Goal: Transaction & Acquisition: Purchase product/service

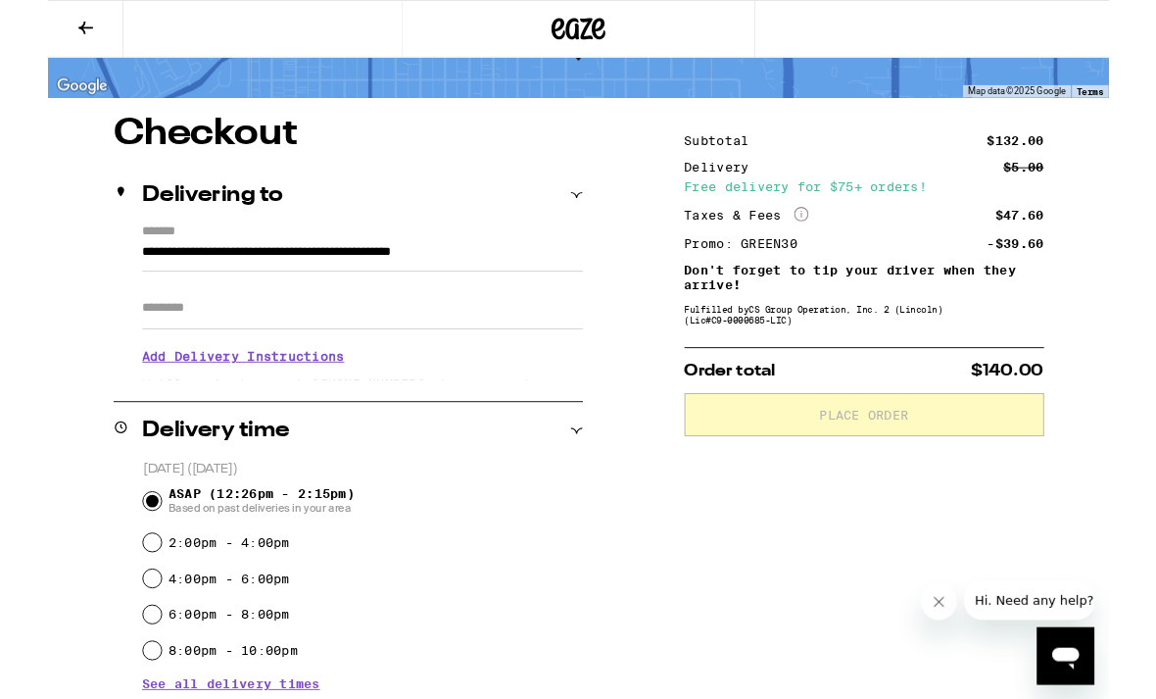
type input "**********"
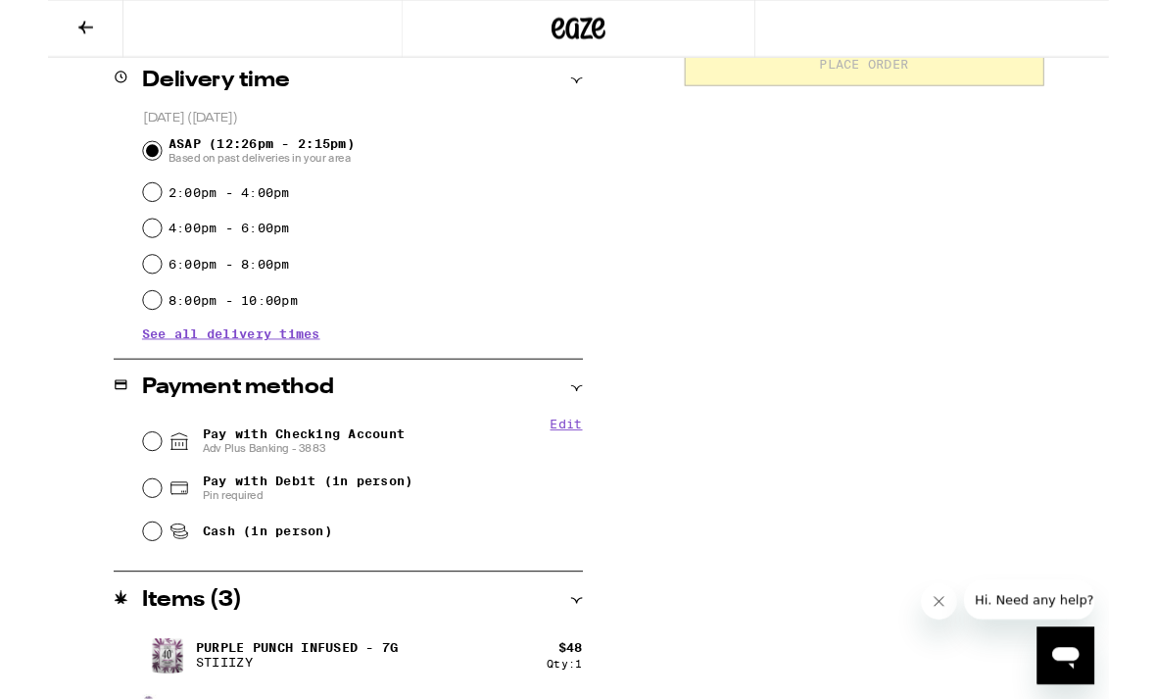
scroll to position [559, 0]
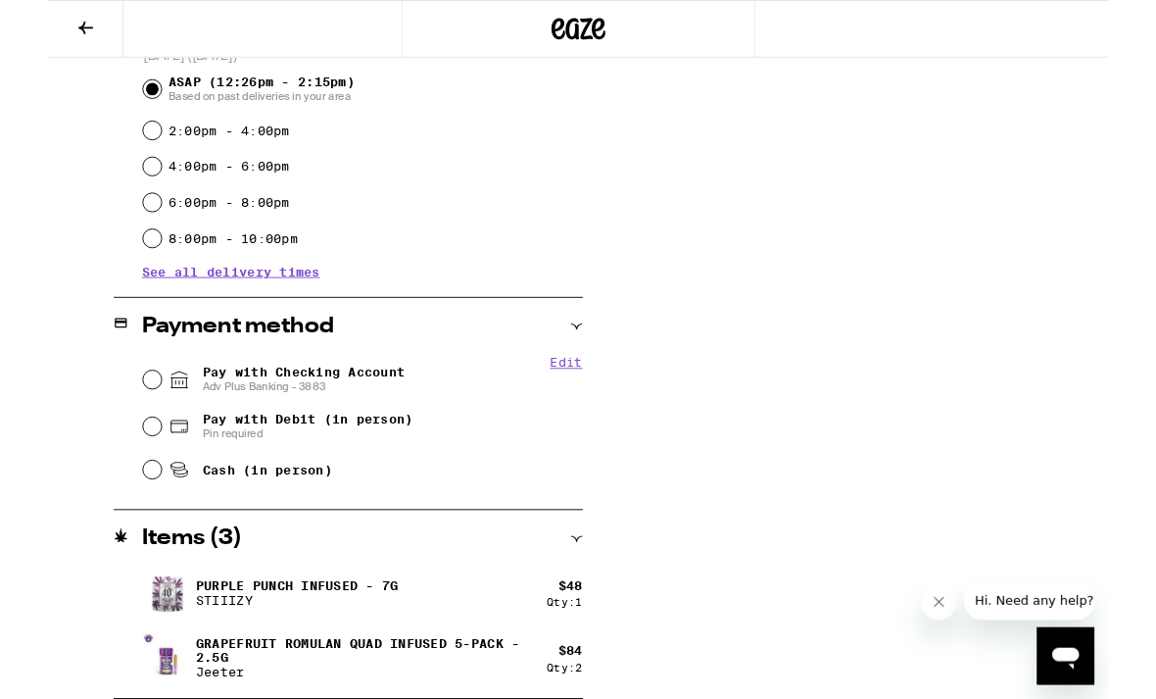
click at [104, 414] on input "Pay with Checking Account Adv Plus Banking - 3883" at bounding box center [114, 414] width 20 height 20
radio input "true"
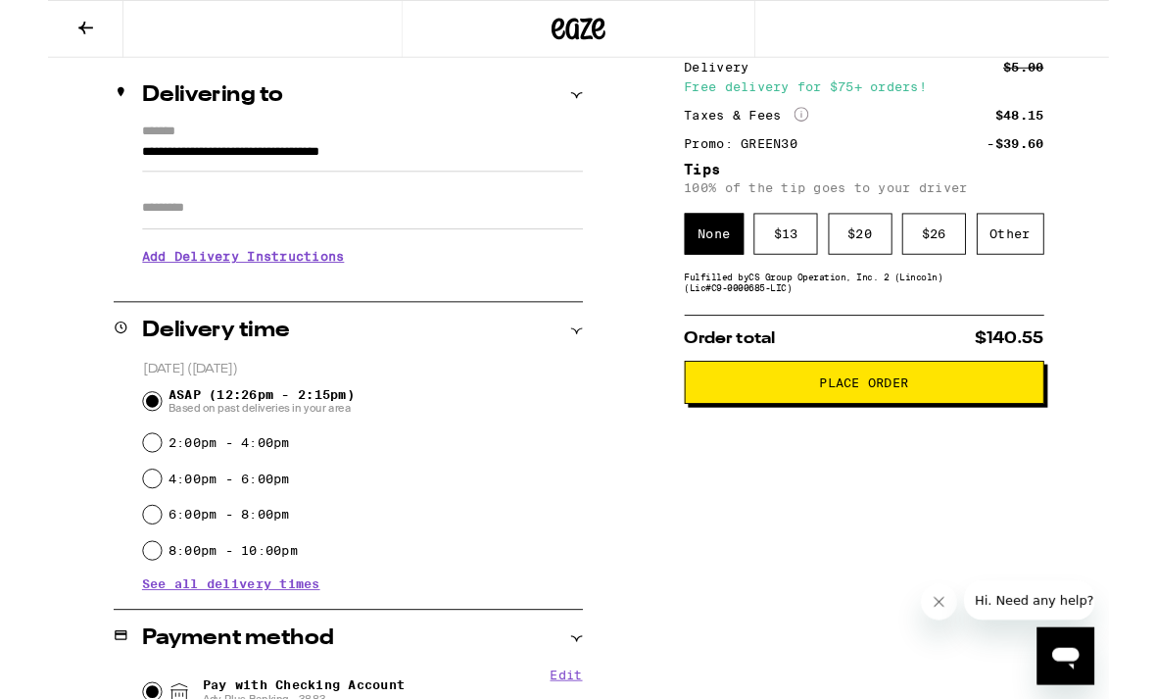
scroll to position [242, 0]
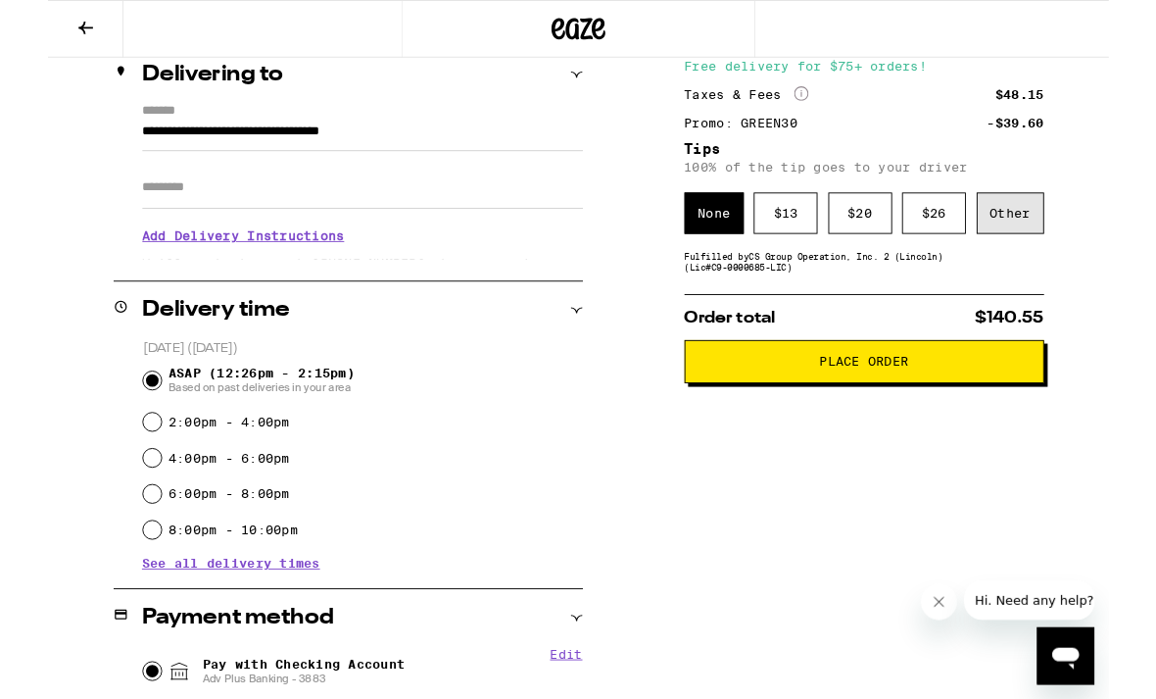
click at [1057, 244] on div "Other" at bounding box center [1048, 232] width 73 height 45
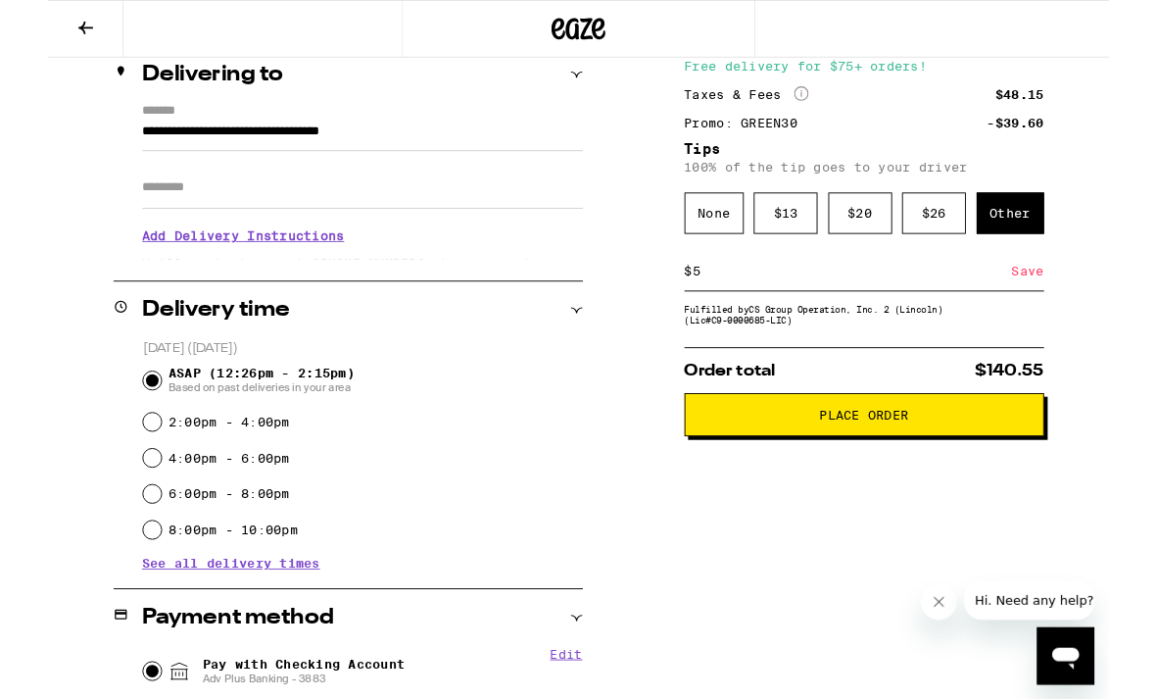
type input "5"
click at [1078, 316] on div "Save" at bounding box center [1067, 294] width 35 height 43
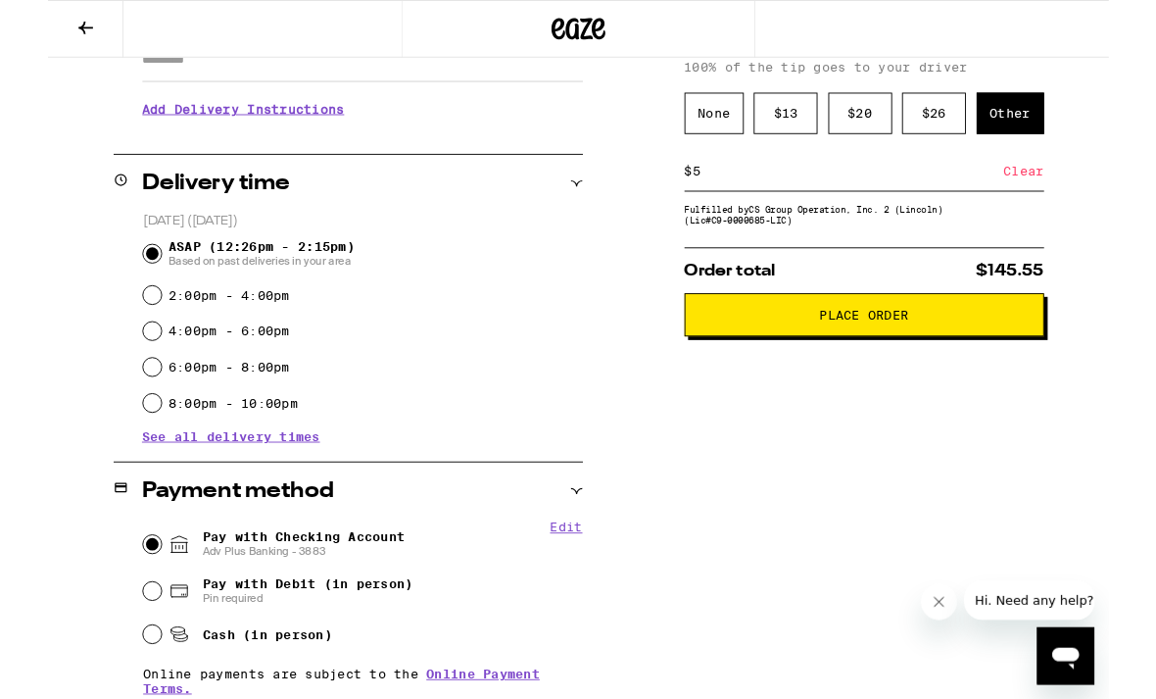
scroll to position [378, 0]
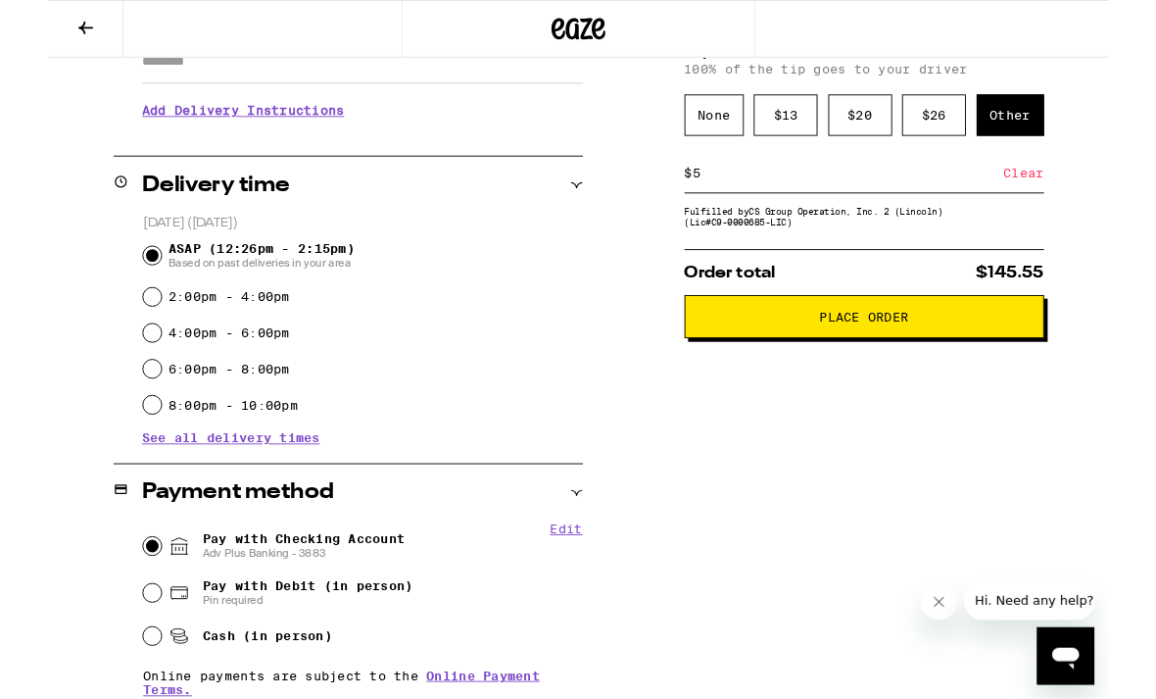
click at [1033, 352] on span "Place Order" at bounding box center [889, 345] width 359 height 14
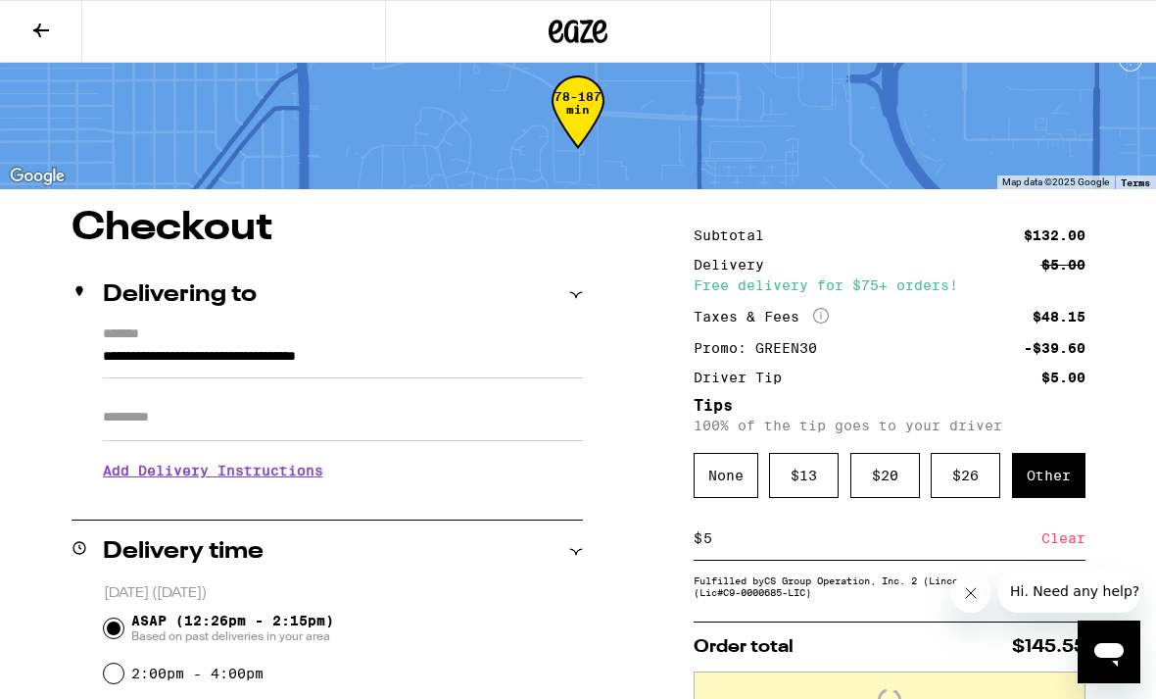
scroll to position [0, 0]
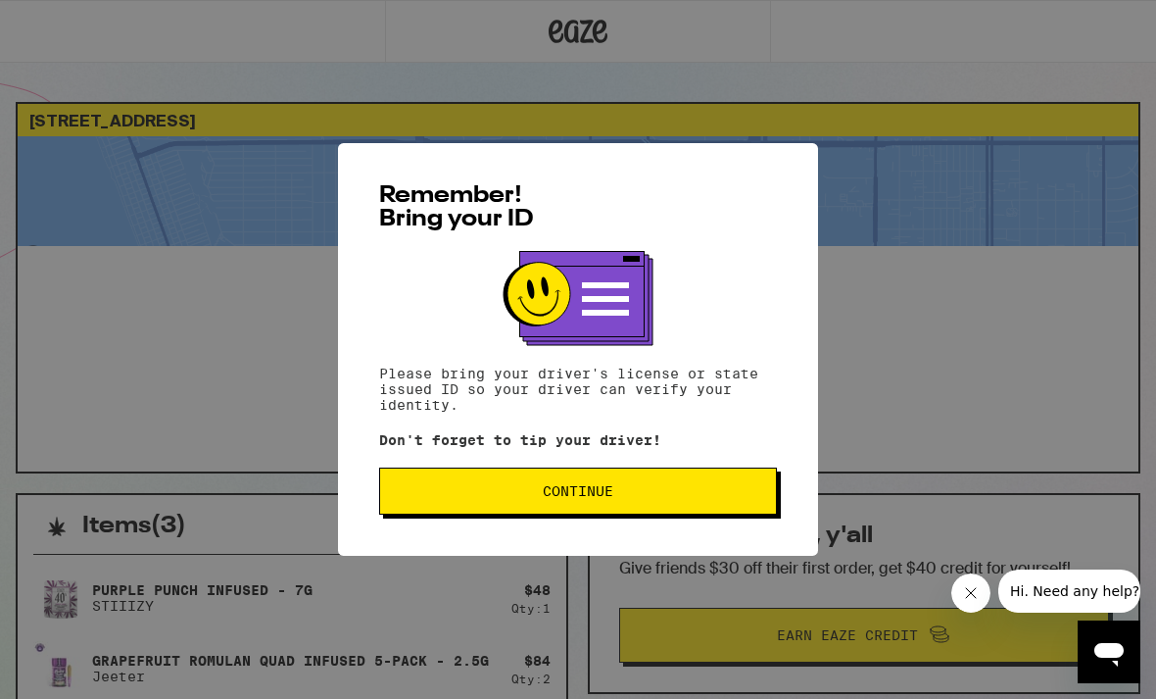
click at [747, 492] on span "Continue" at bounding box center [578, 491] width 364 height 14
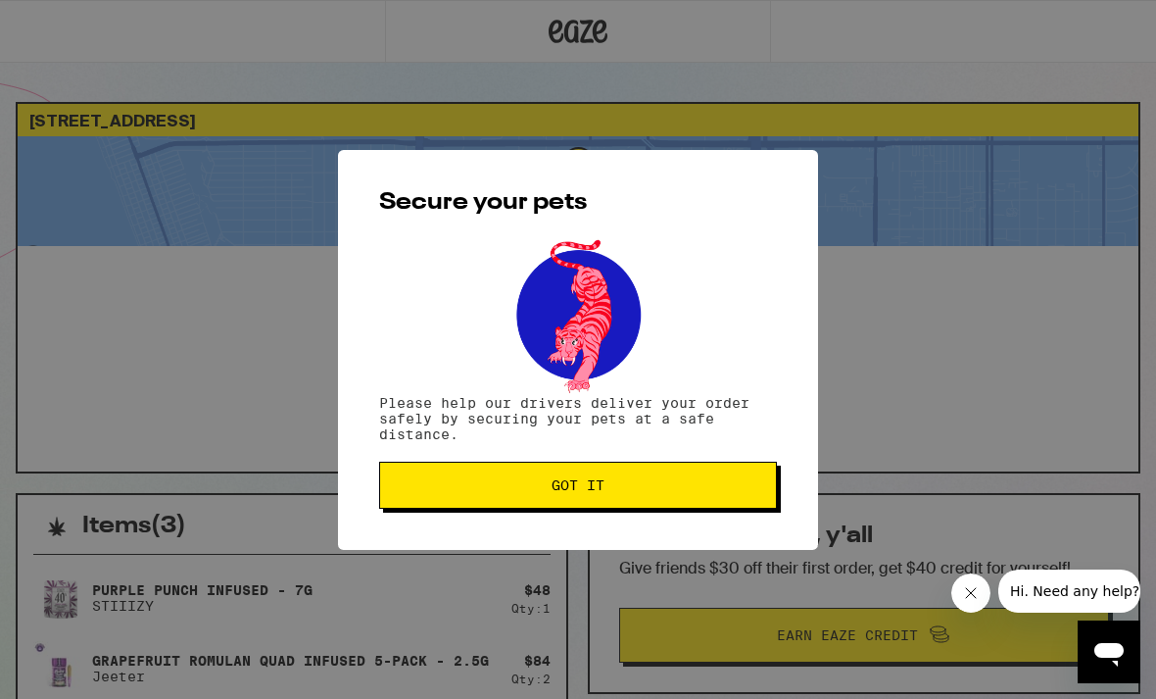
click at [722, 465] on button "Got it" at bounding box center [578, 484] width 398 height 47
